Goal: Check status: Check status

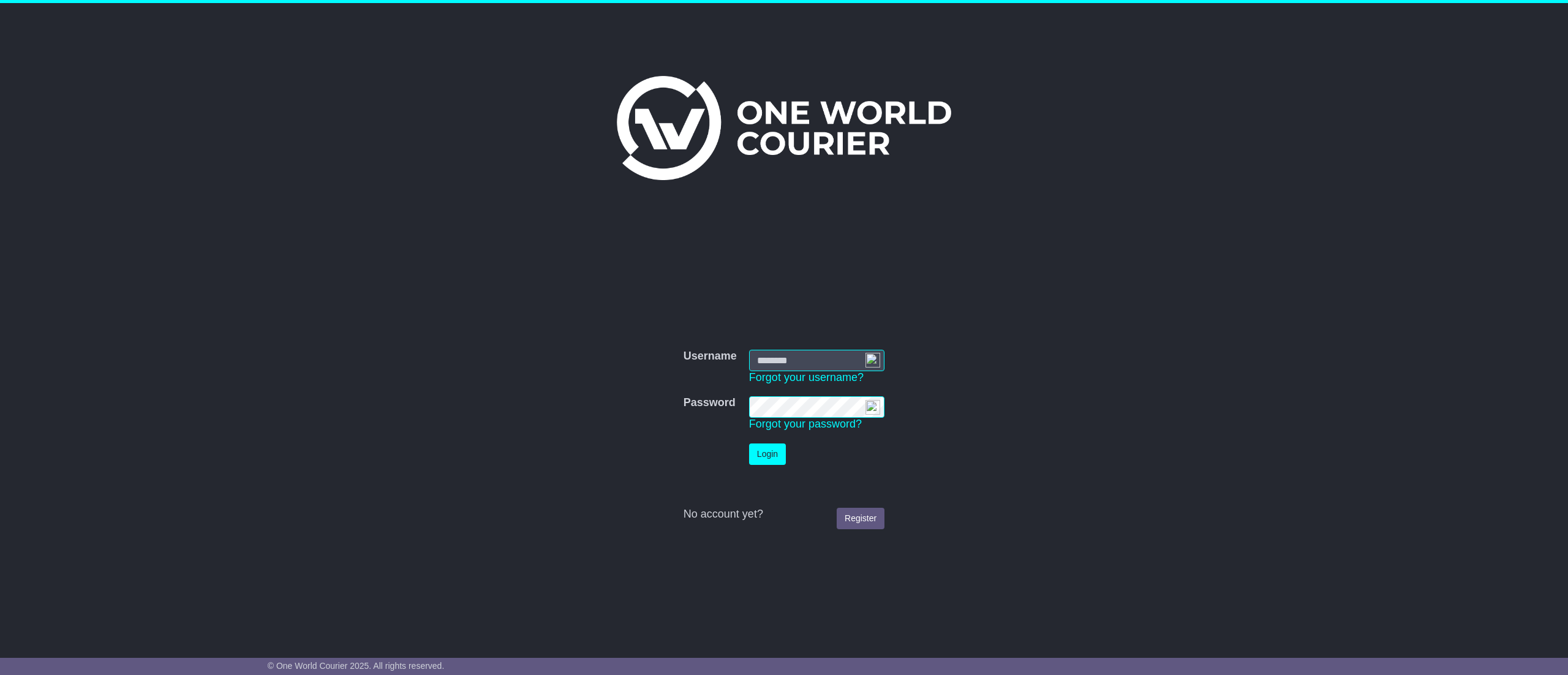
type input "**********"
click at [767, 460] on button "Login" at bounding box center [767, 454] width 37 height 21
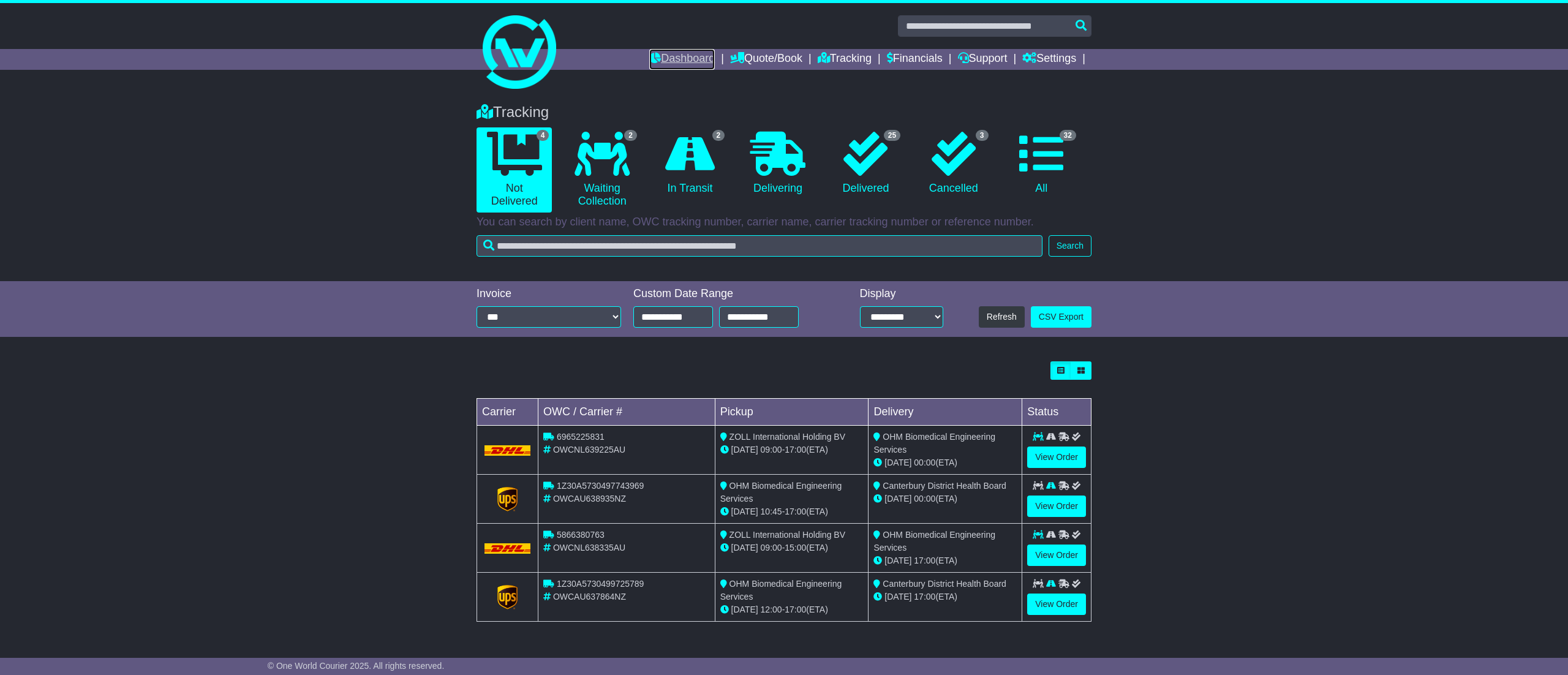
click at [689, 62] on link "Dashboard" at bounding box center [682, 59] width 66 height 21
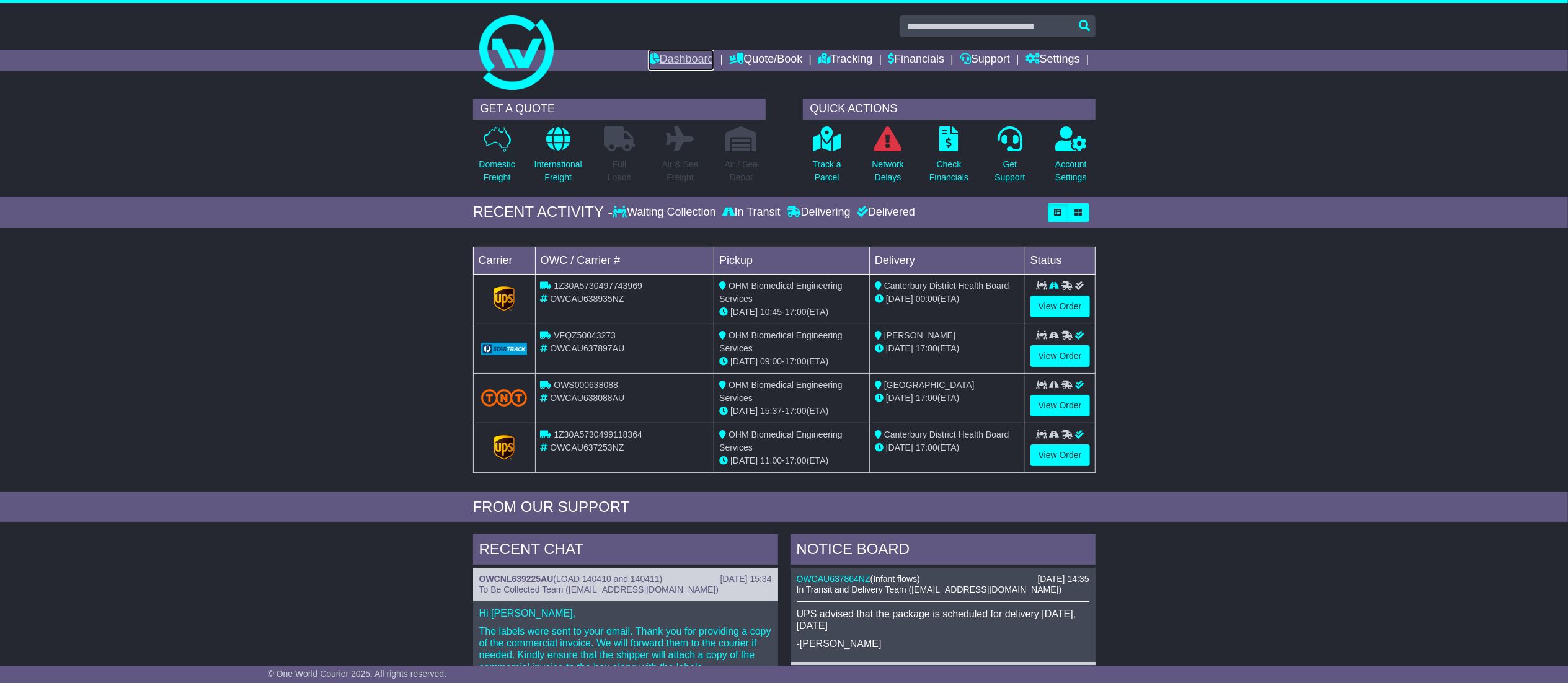
click at [670, 51] on link "Dashboard" at bounding box center [681, 59] width 66 height 21
